Goal: Task Accomplishment & Management: Manage account settings

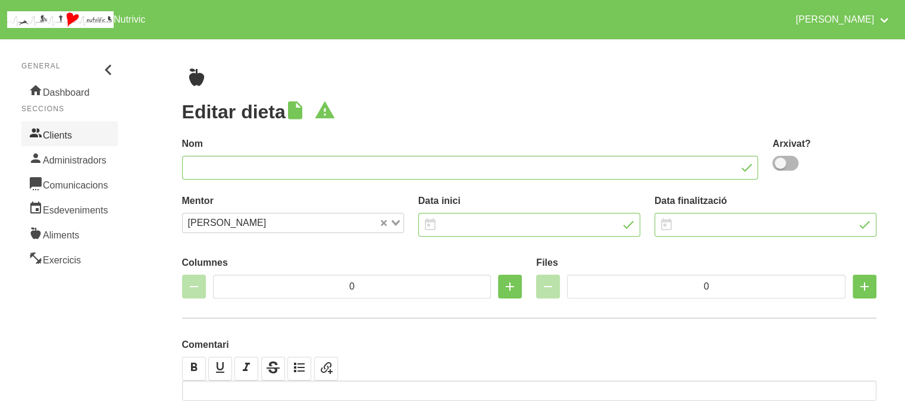
click at [73, 141] on link "Clients" at bounding box center [69, 133] width 96 height 25
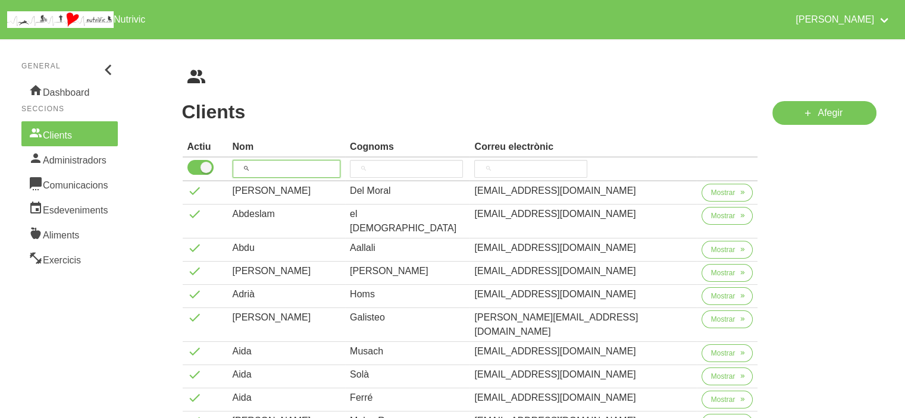
click at [281, 173] on input "search" at bounding box center [287, 169] width 108 height 18
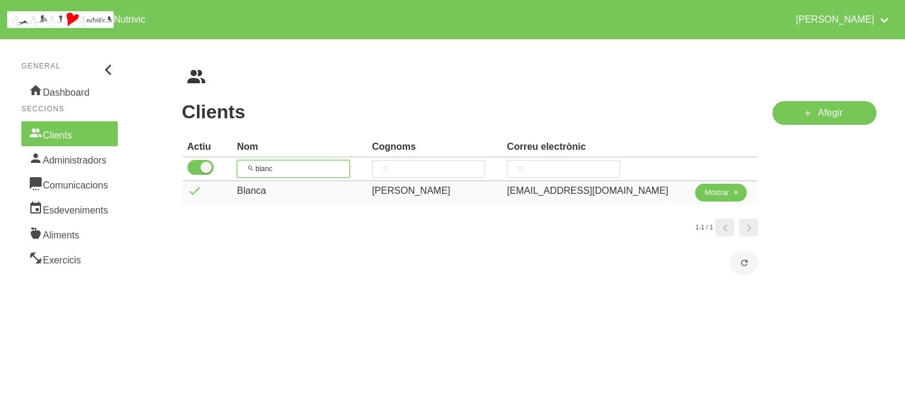
type input "blanc"
click at [722, 195] on span "Mostrar" at bounding box center [717, 192] width 24 height 11
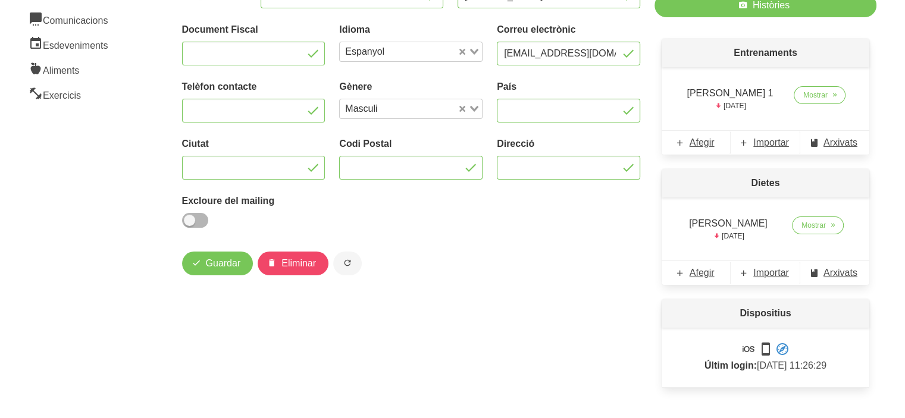
scroll to position [167, 0]
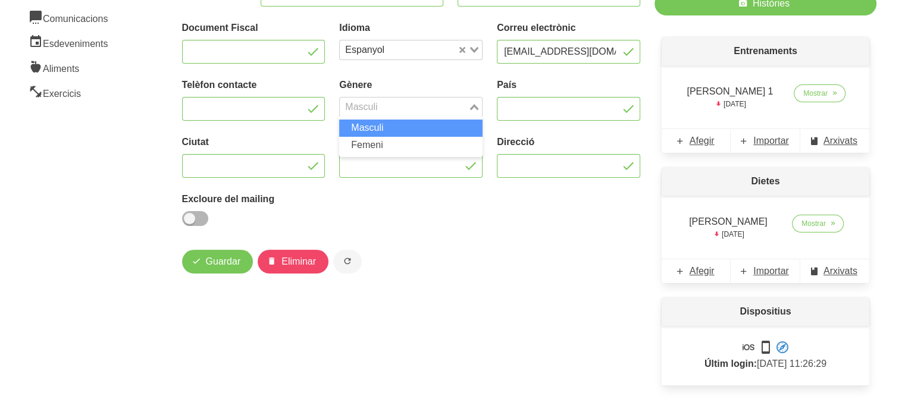
click at [475, 105] on icon "Search for option" at bounding box center [474, 107] width 8 height 6
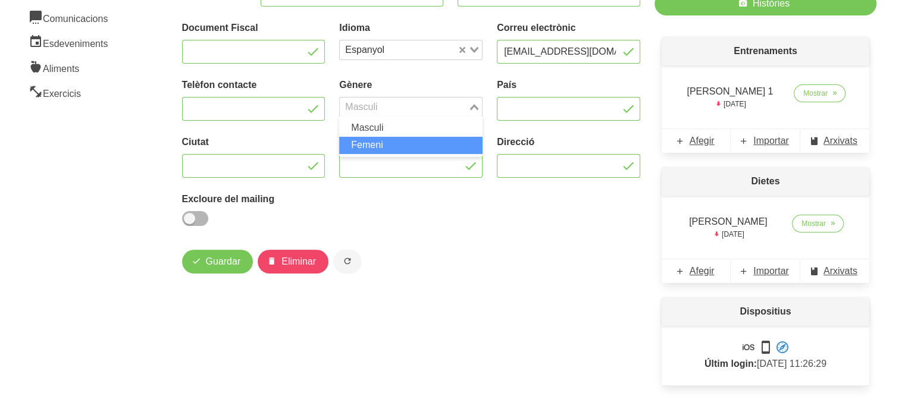
click at [427, 142] on li "Femeni" at bounding box center [410, 145] width 143 height 17
click at [487, 200] on div "Actiu Nom [PERSON_NAME] Document Fiscal Idioma Espanyol Loading... Correu elect…" at bounding box center [411, 96] width 472 height 279
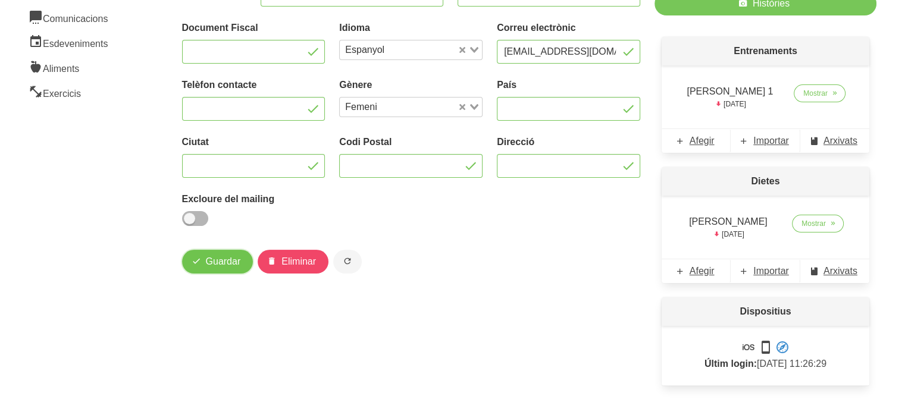
click at [212, 262] on span "Guardar" at bounding box center [223, 262] width 35 height 14
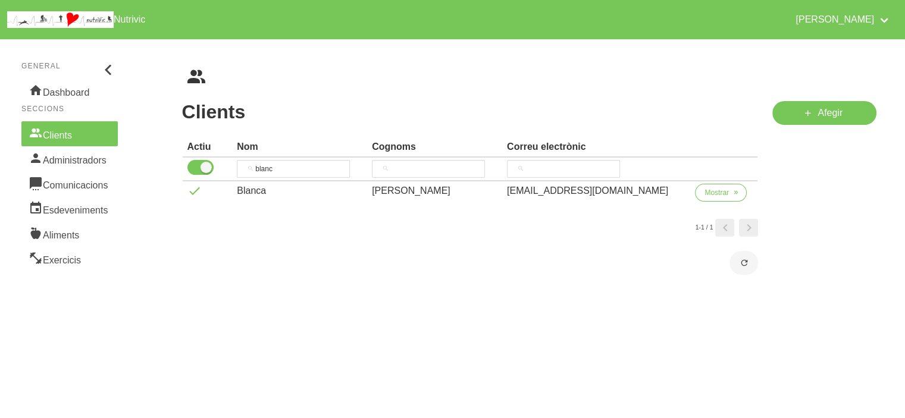
click at [361, 95] on div "Clients Cognoms Correu electrònic Actiu Nom Cognoms Correu electrònic blanc [PE…" at bounding box center [470, 188] width 591 height 188
